Goal: Information Seeking & Learning: Learn about a topic

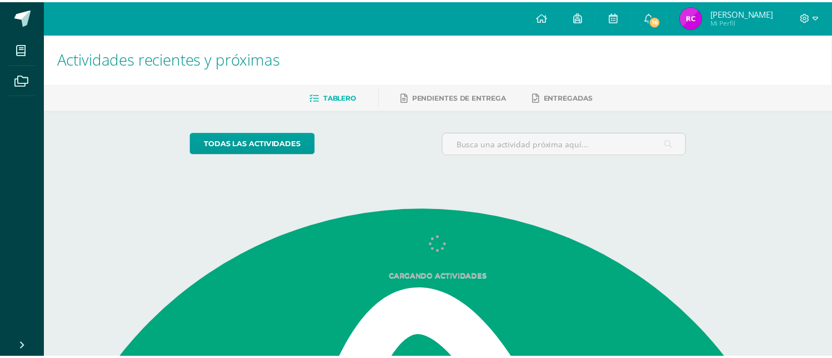
scroll to position [1156, 0]
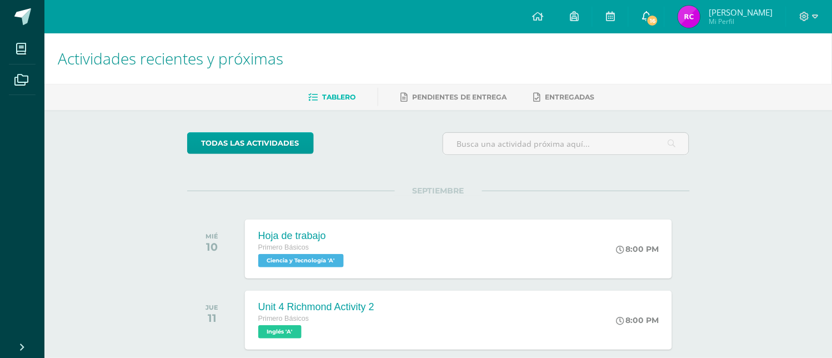
click at [652, 9] on link "16" at bounding box center [646, 16] width 36 height 33
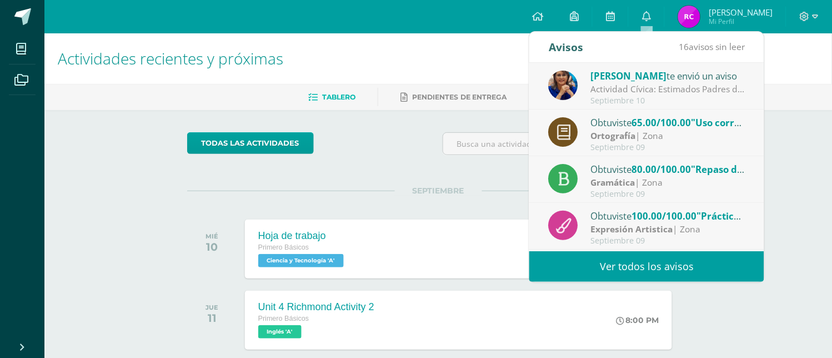
click at [628, 96] on div "Septiembre 10" at bounding box center [668, 100] width 154 height 9
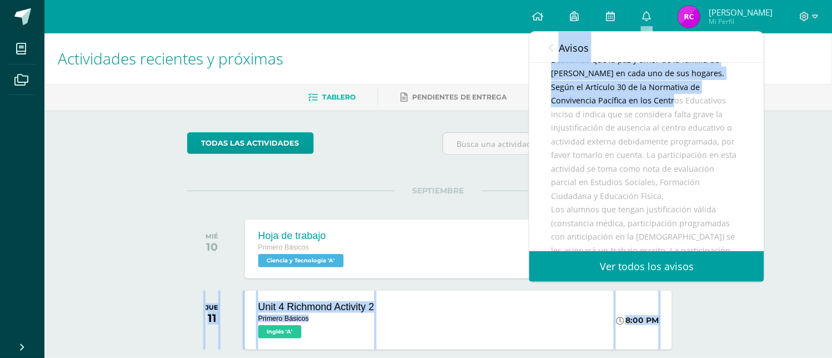
scroll to position [335, 0]
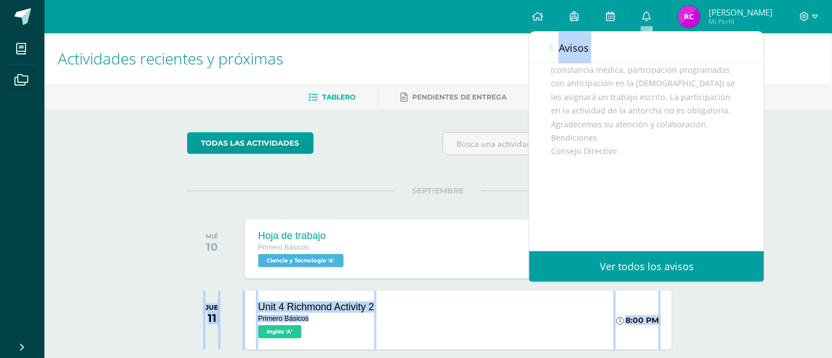
drag, startPoint x: 690, startPoint y: 179, endPoint x: 839, endPoint y: 254, distance: 166.8
type textarea "LOR 80 Ipsu 0 Dolorsit Ametcons 8 Adipisc Elitsed Doeius 'T' 4:23 IN UTL 37 Etd…"
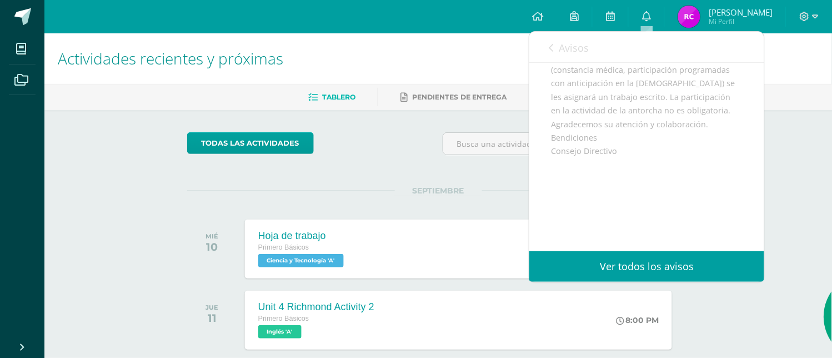
click at [701, 191] on div "Estimados Padres de Familia: Deseamos que la paz y amor de la familia de [PERSO…" at bounding box center [646, 63] width 190 height 354
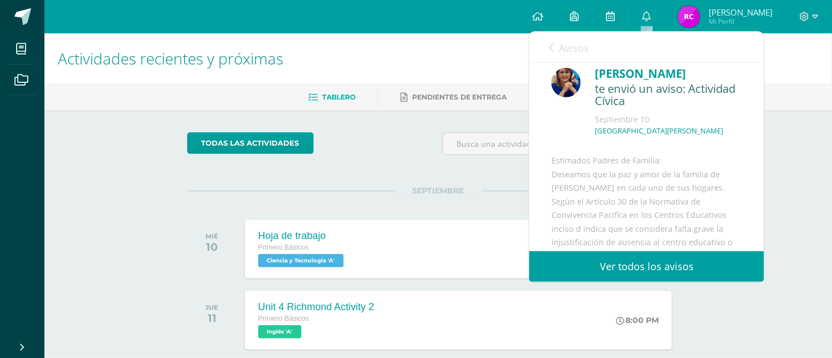
scroll to position [0, 0]
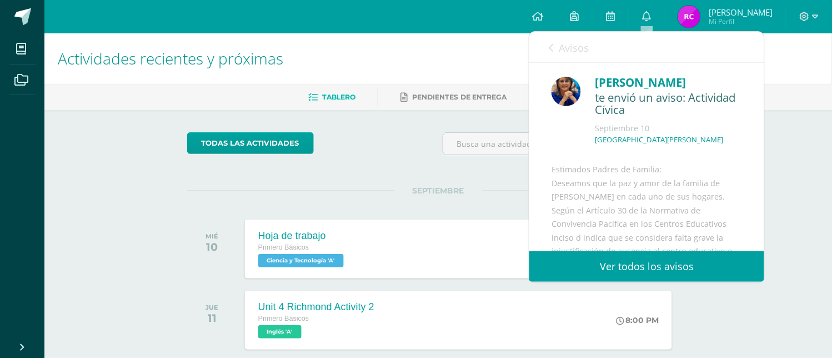
click at [546, 49] on div "Avisos 15 avisos sin leer Avisos" at bounding box center [646, 47] width 235 height 31
click at [552, 50] on icon at bounding box center [551, 47] width 4 height 9
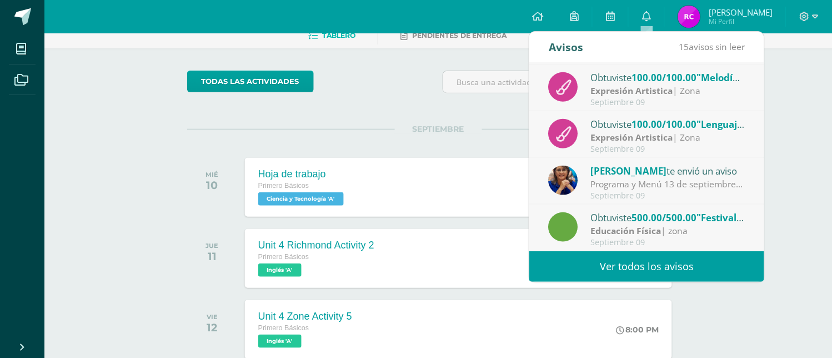
scroll to position [123, 0]
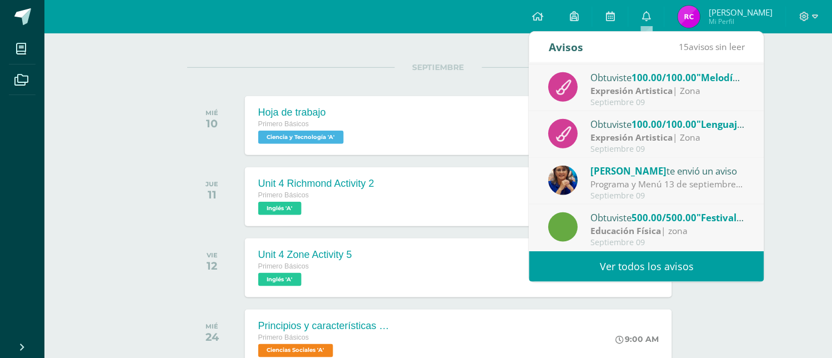
click at [664, 226] on div "Educación Física | zona" at bounding box center [668, 230] width 154 height 13
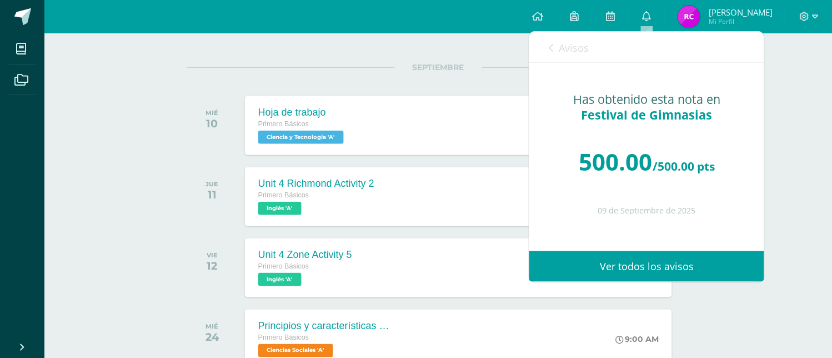
click at [557, 41] on link "Avisos" at bounding box center [569, 48] width 40 height 32
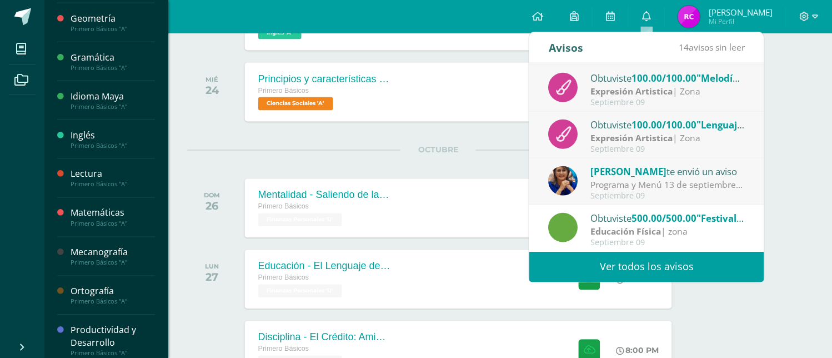
scroll to position [356, 0]
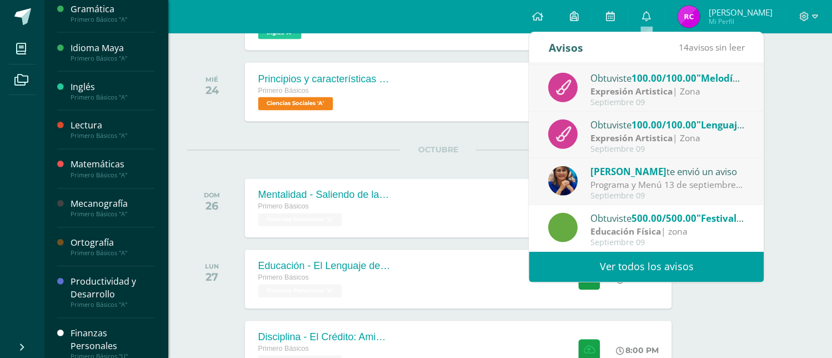
click at [91, 286] on div "Productividad y Desarrollo" at bounding box center [113, 288] width 84 height 26
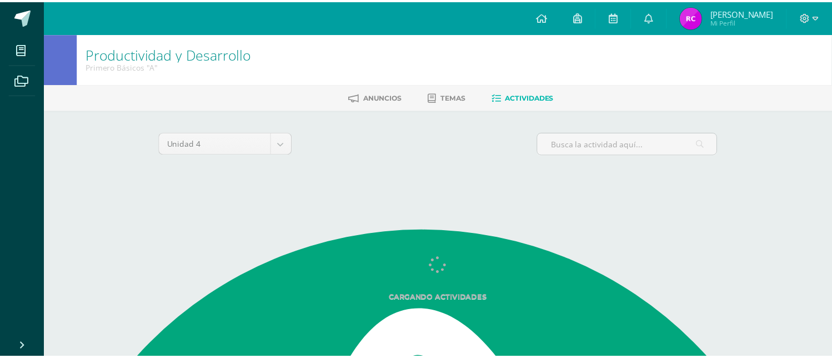
scroll to position [1156, 0]
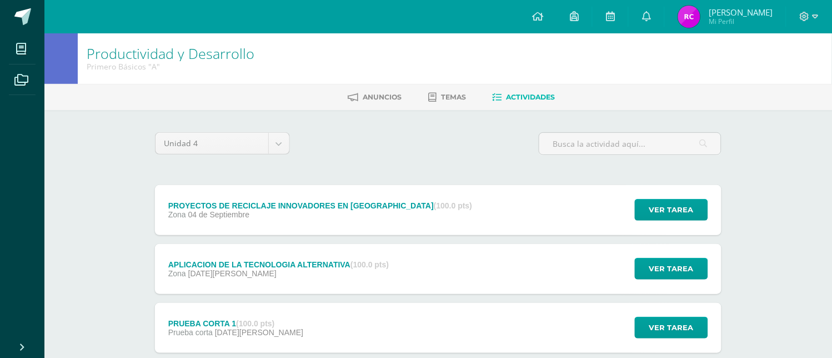
click at [289, 209] on div "PROYECTOS DE RECICLAJE INNOVADORES EN [GEOGRAPHIC_DATA] (100.0 pts)" at bounding box center [320, 205] width 304 height 9
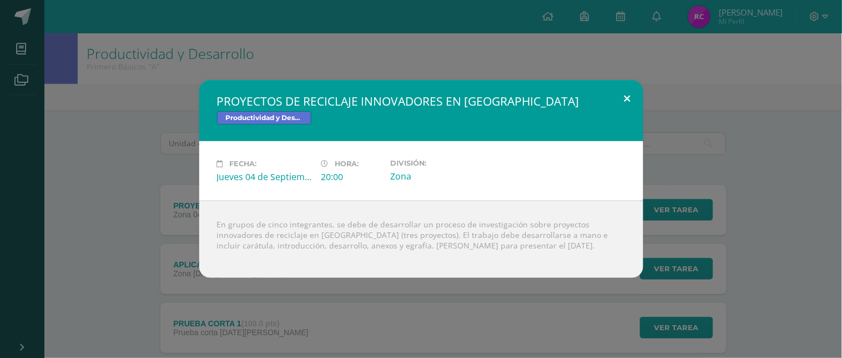
click at [632, 94] on button at bounding box center [628, 99] width 32 height 38
